Goal: Transaction & Acquisition: Purchase product/service

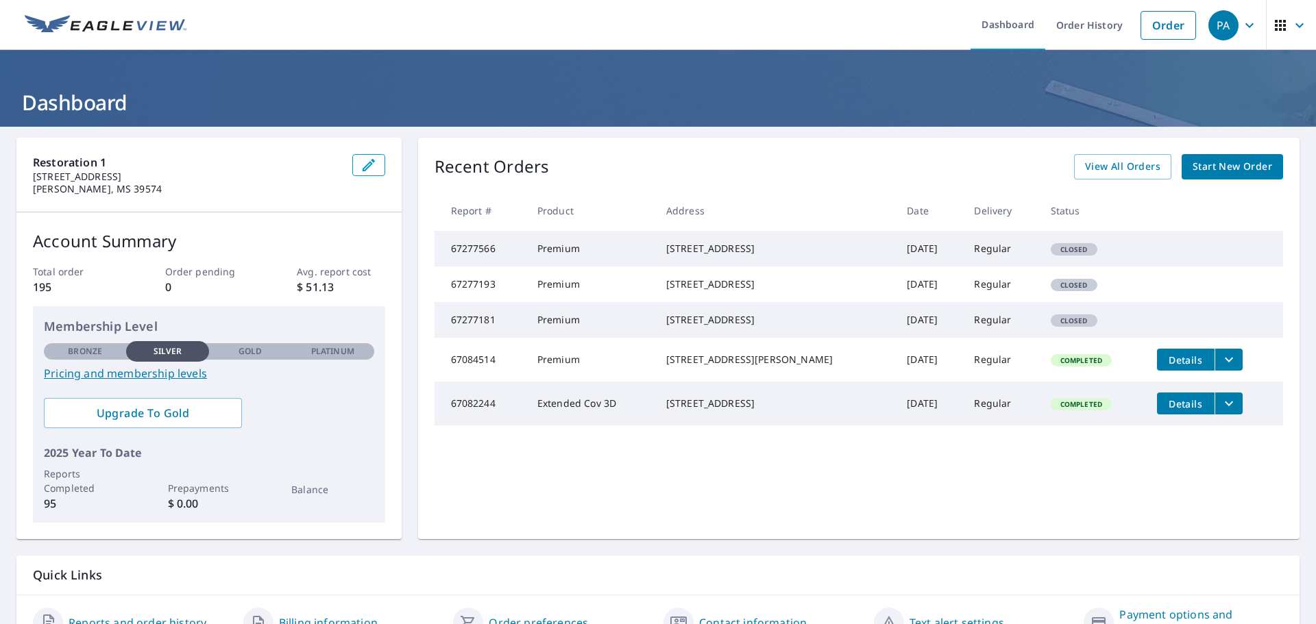
click at [1062, 254] on span "Closed" at bounding box center [1074, 250] width 44 height 10
click at [557, 257] on td "Premium" at bounding box center [590, 249] width 129 height 36
drag, startPoint x: 1023, startPoint y: 260, endPoint x: 1085, endPoint y: 253, distance: 62.8
click at [1085, 253] on td "Closed" at bounding box center [1093, 249] width 106 height 36
click at [1073, 253] on span "Closed" at bounding box center [1074, 250] width 44 height 10
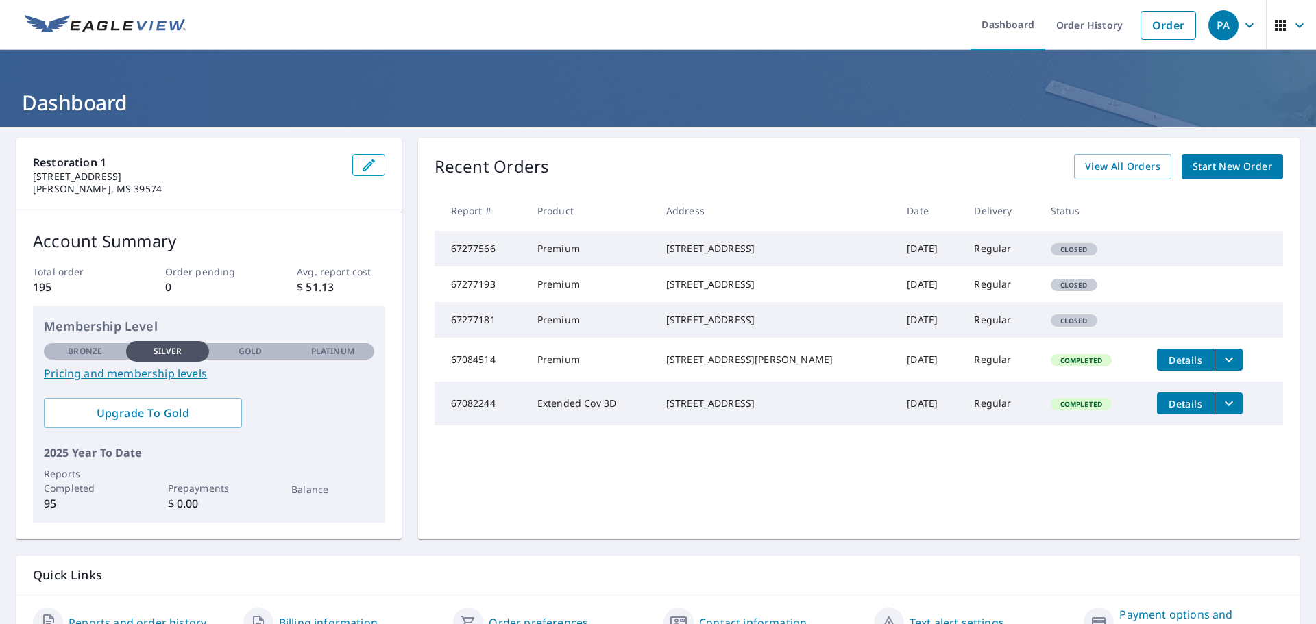
click at [1072, 253] on span "Closed" at bounding box center [1074, 250] width 44 height 10
drag, startPoint x: 665, startPoint y: 345, endPoint x: 764, endPoint y: 362, distance: 100.7
click at [772, 338] on td "[STREET_ADDRESS]" at bounding box center [775, 320] width 241 height 36
copy div "[STREET_ADDRESS]"
click at [1208, 154] on link "Start New Order" at bounding box center [1232, 166] width 101 height 25
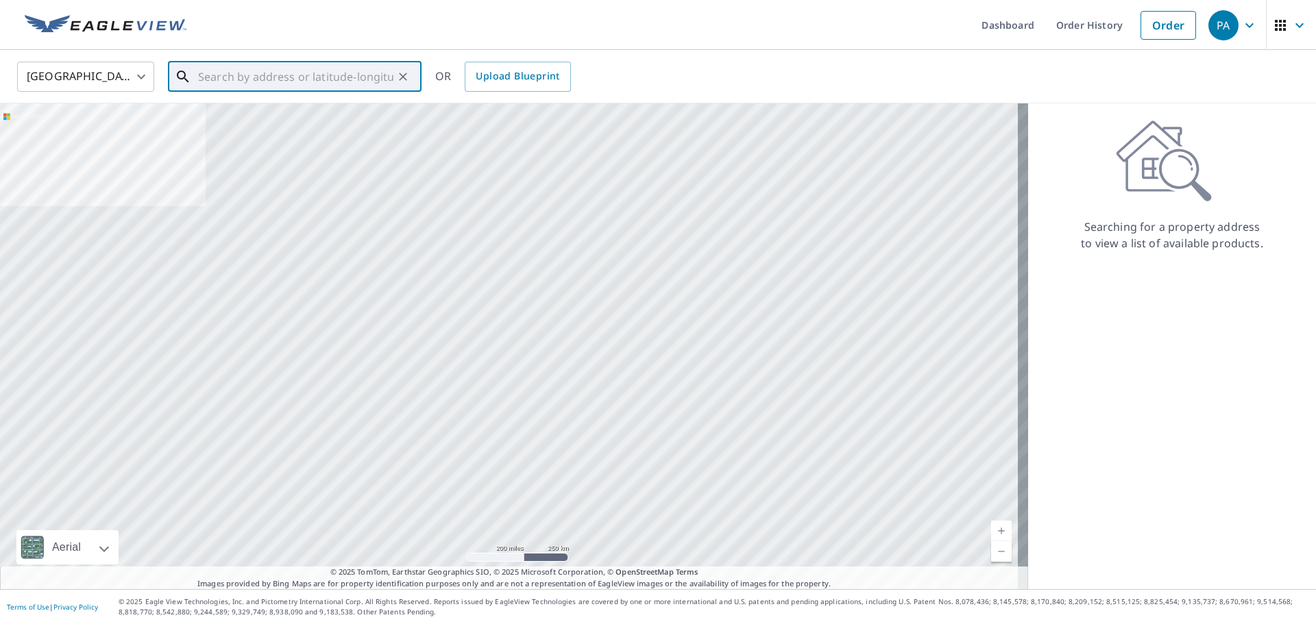
click at [258, 86] on input "text" at bounding box center [295, 77] width 195 height 38
paste input "[STREET_ADDRESS]"
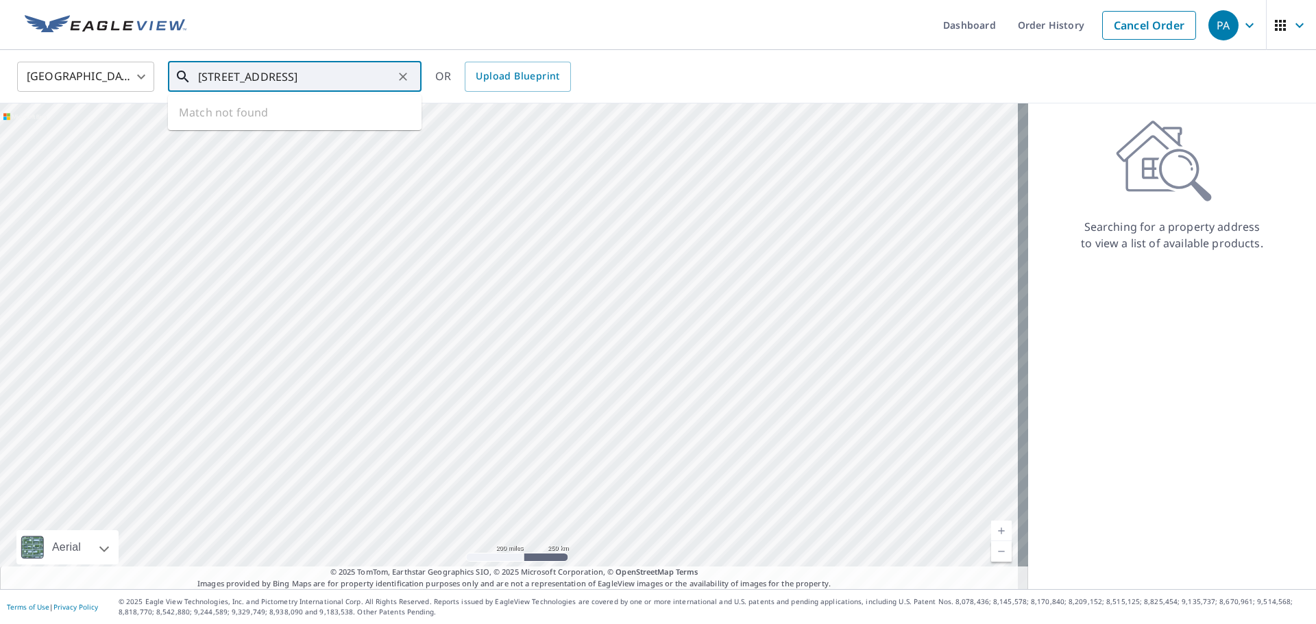
scroll to position [0, 5]
click at [244, 119] on span "[STREET_ADDRESS]" at bounding box center [302, 116] width 215 height 16
type input "[STREET_ADDRESS]"
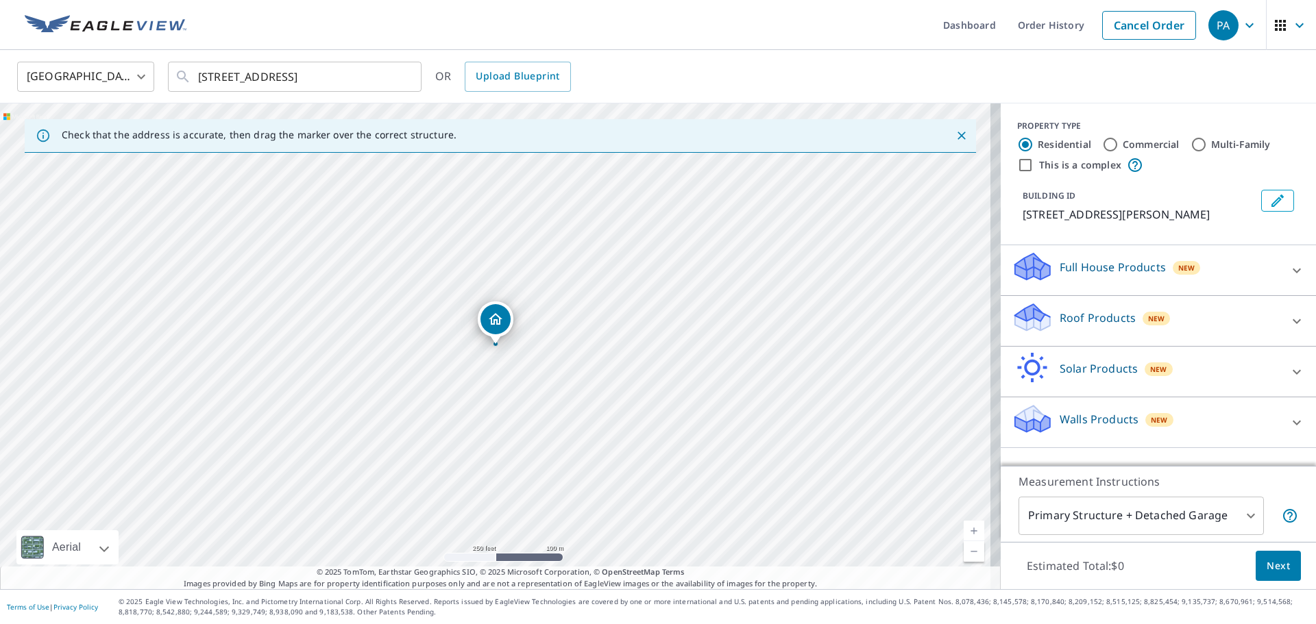
click at [1125, 318] on div "Roof Products New" at bounding box center [1146, 321] width 269 height 39
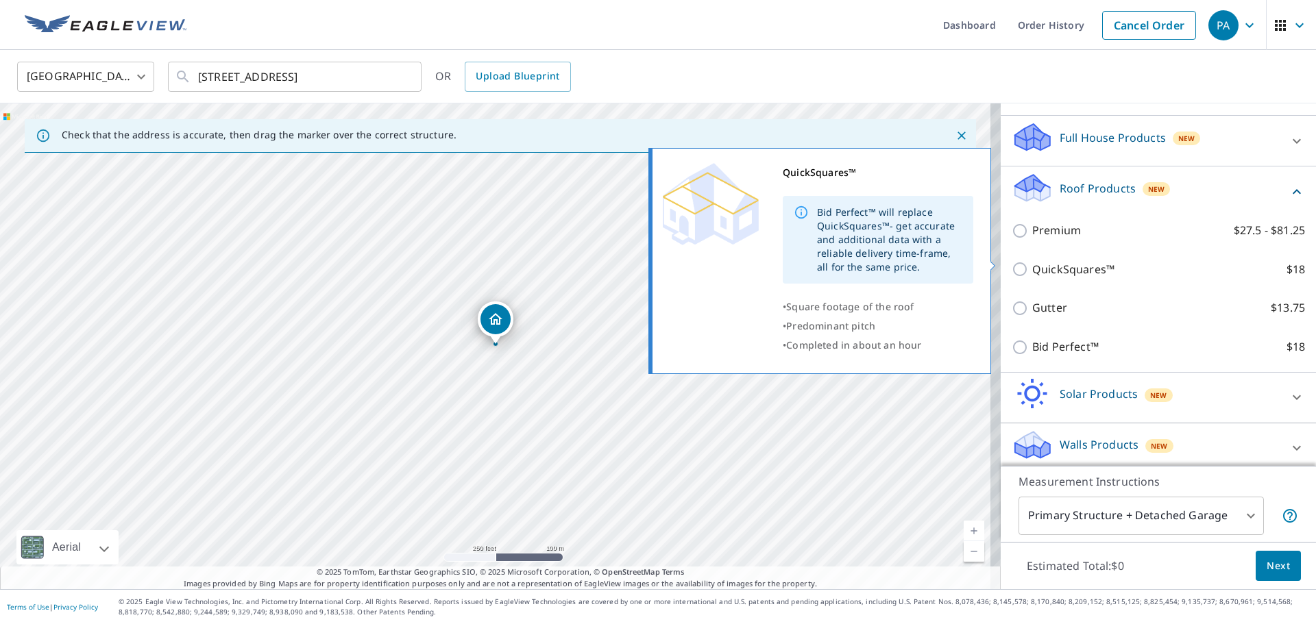
scroll to position [138, 0]
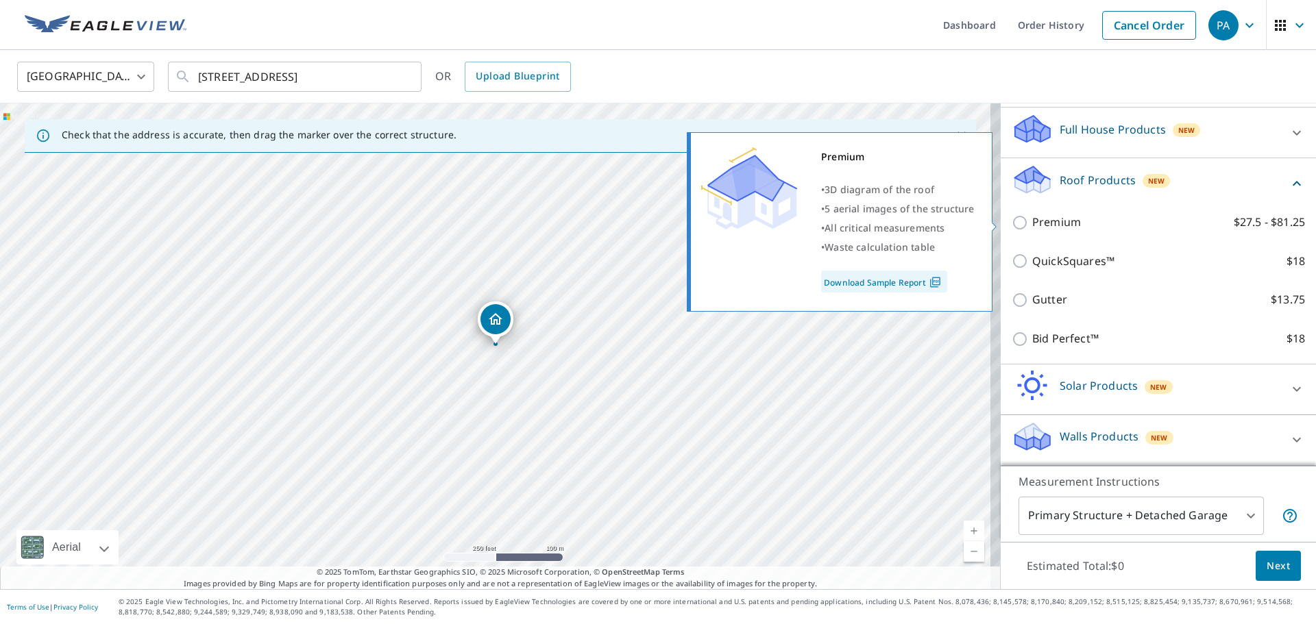
click at [1012, 223] on input "Premium $27.5 - $81.25" at bounding box center [1022, 223] width 21 height 16
checkbox input "true"
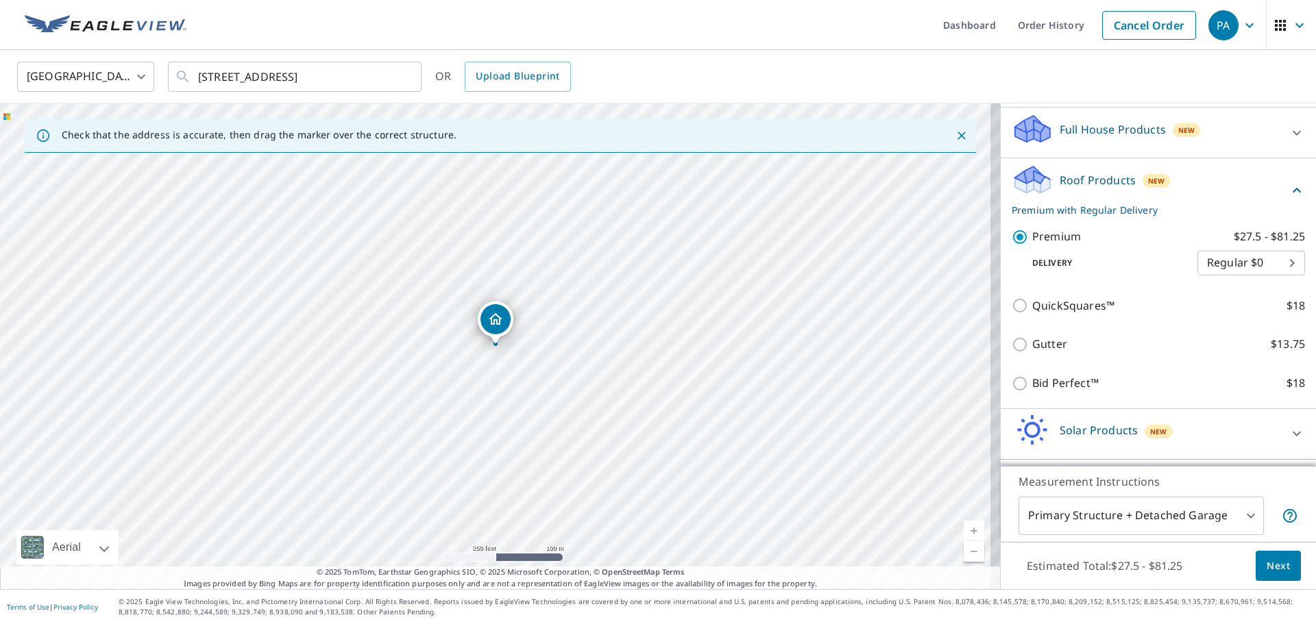
click at [1267, 567] on span "Next" at bounding box center [1278, 566] width 23 height 17
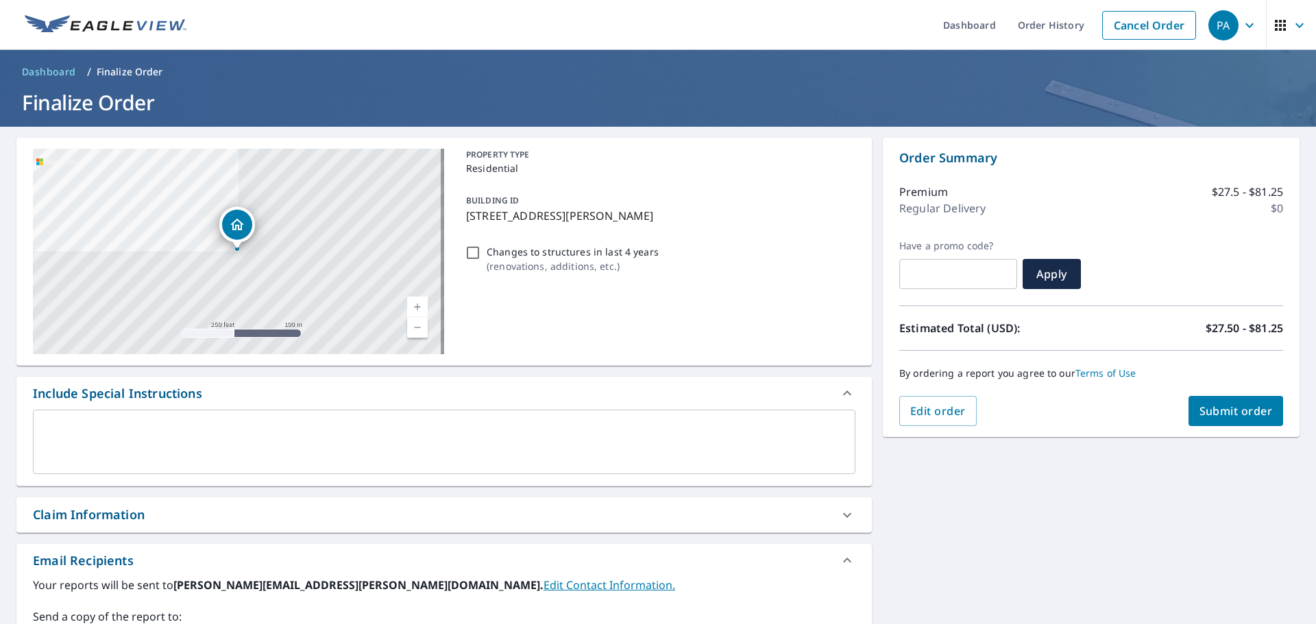
click at [1205, 416] on span "Submit order" at bounding box center [1235, 411] width 73 height 15
